Goal: Information Seeking & Learning: Check status

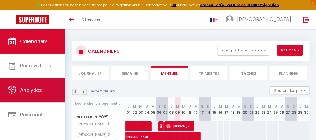
click at [39, 91] on span "Analytics" at bounding box center [31, 89] width 22 height 7
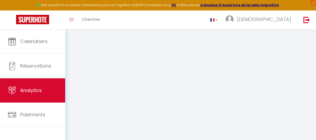
select select "2025"
select select "9"
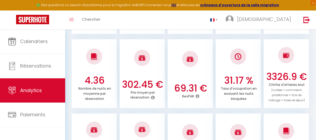
scroll to position [141, 0]
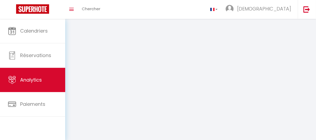
select select "2025"
select select "9"
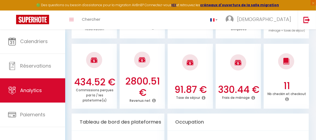
scroll to position [134, 0]
